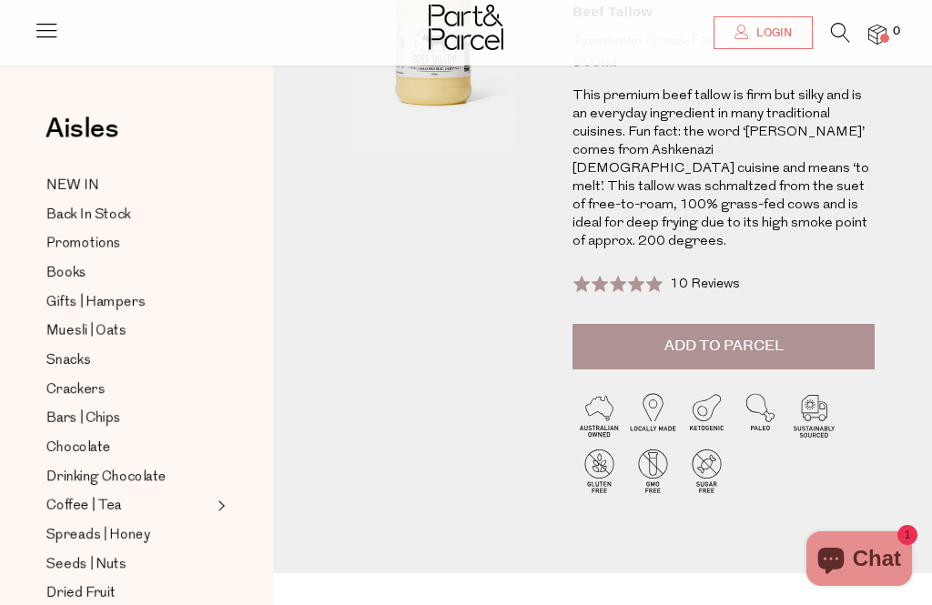
click at [711, 336] on span "Add to Parcel" at bounding box center [723, 346] width 119 height 21
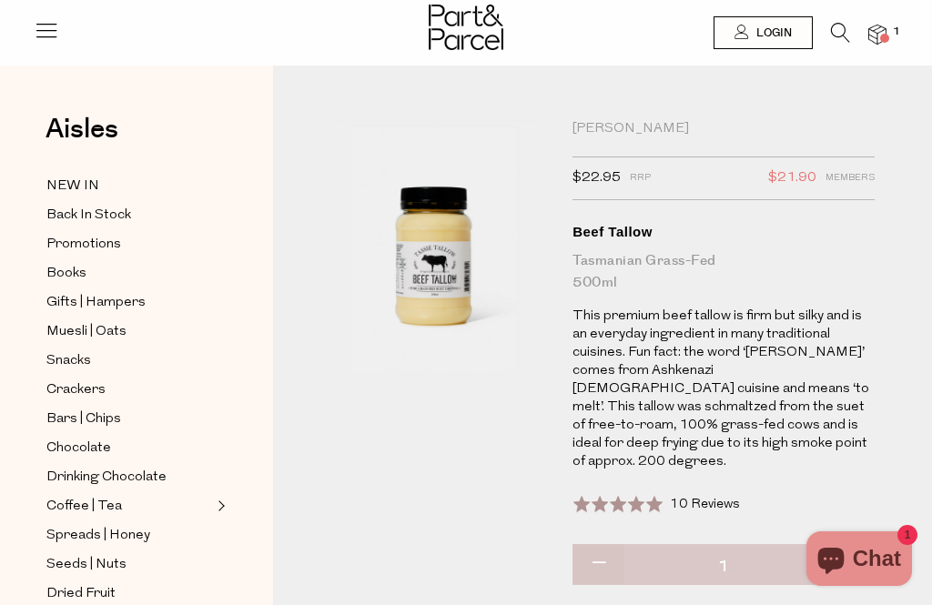
click at [882, 31] on img at bounding box center [877, 35] width 18 height 21
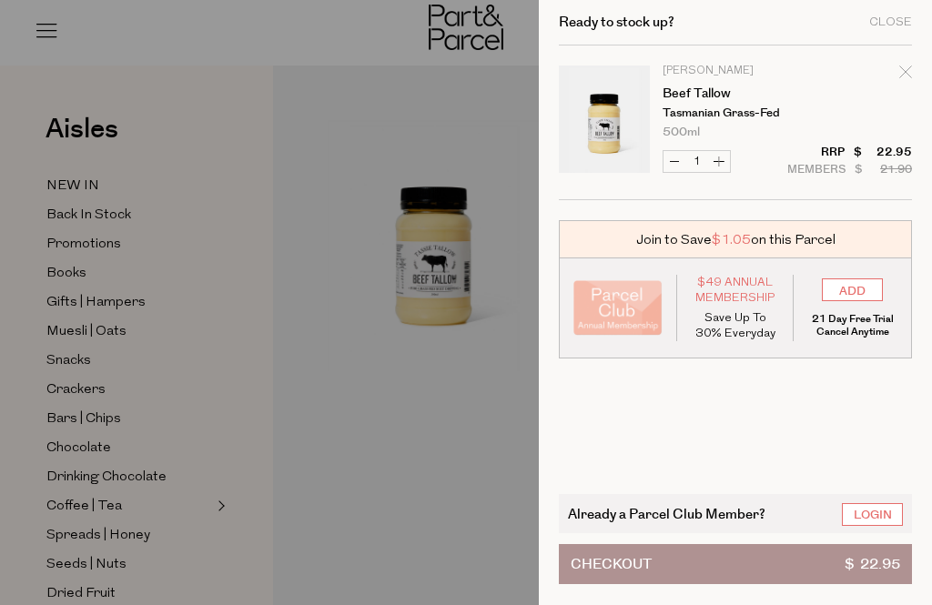
click at [801, 569] on button "Checkout $ 22.95" at bounding box center [735, 564] width 353 height 40
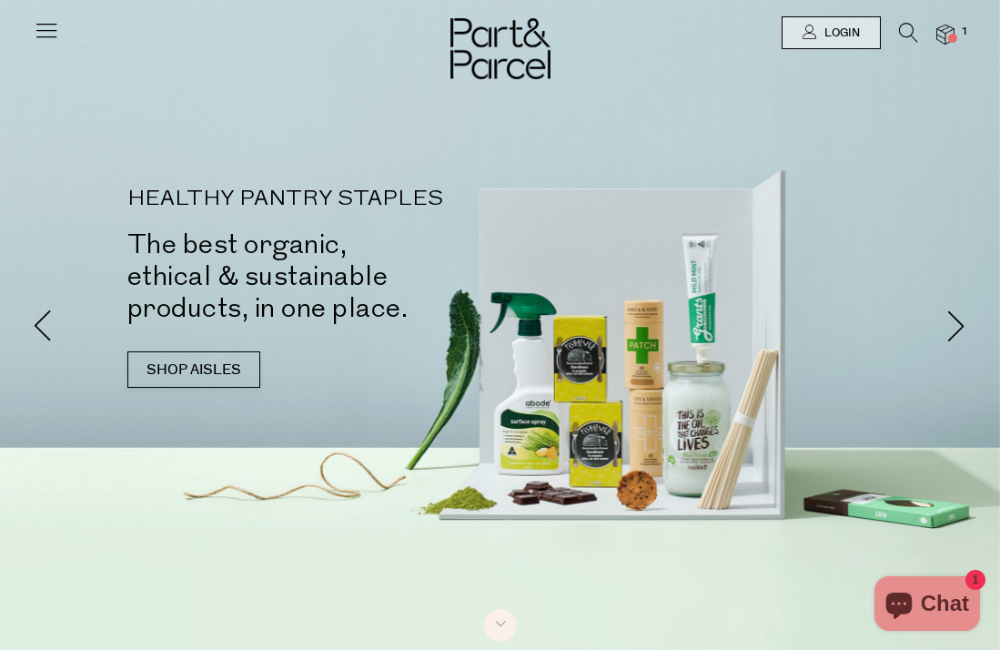
click at [51, 31] on icon at bounding box center [46, 29] width 25 height 25
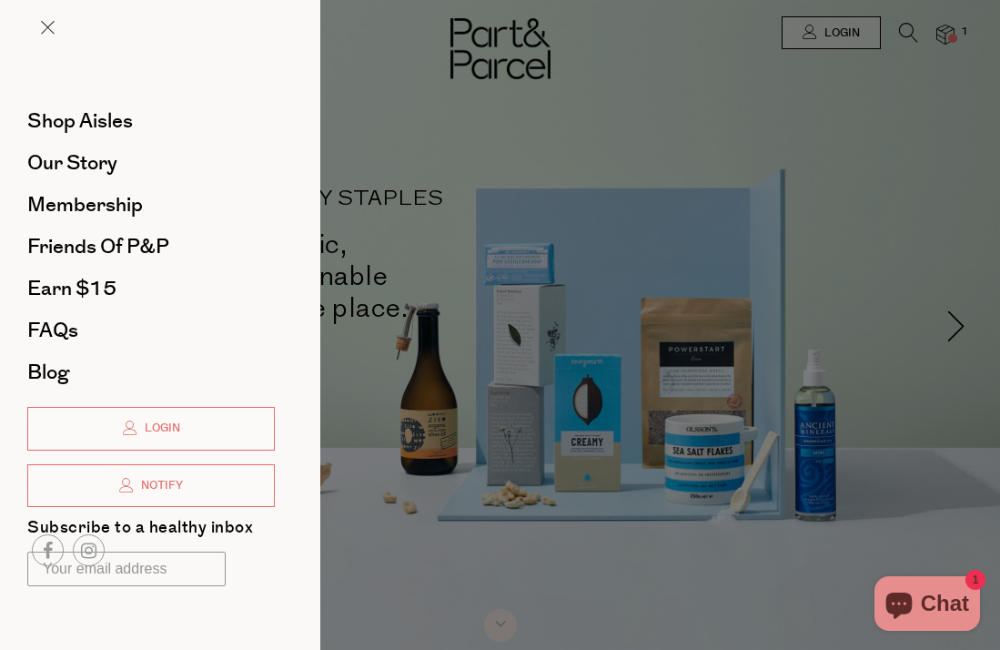
click at [135, 128] on link "Shop Aisles" at bounding box center [151, 121] width 248 height 20
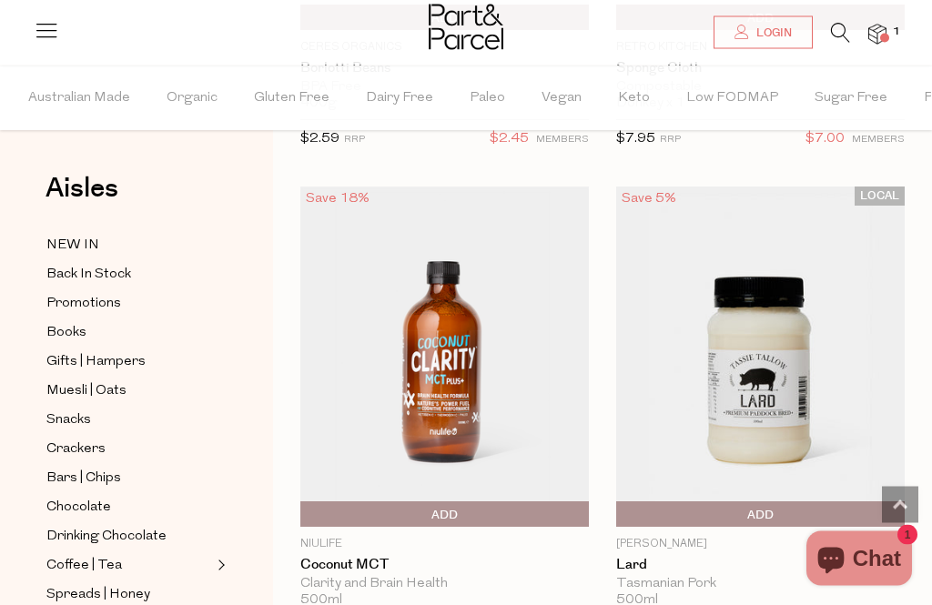
scroll to position [3529, 0]
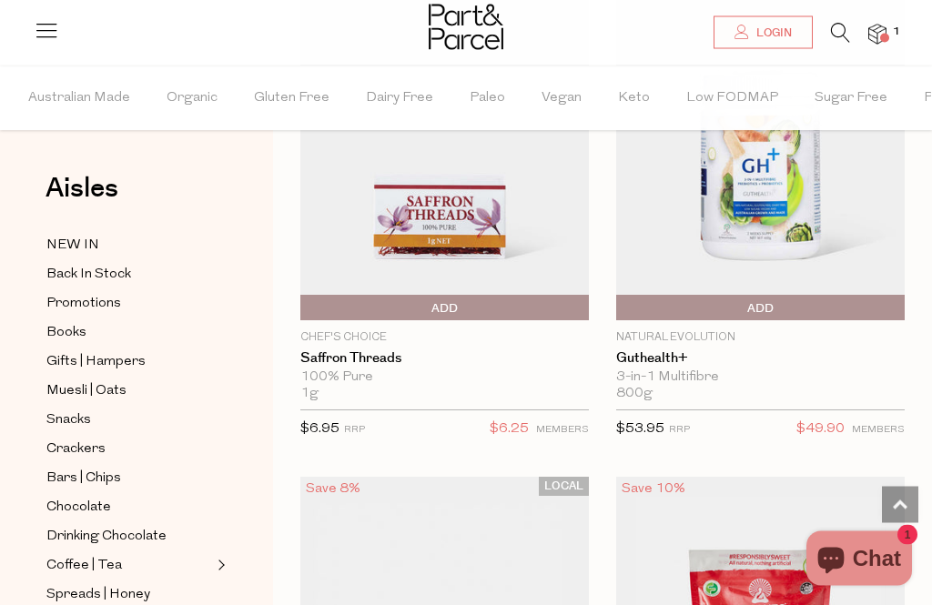
scroll to position [18661, 0]
